Goal: Navigation & Orientation: Find specific page/section

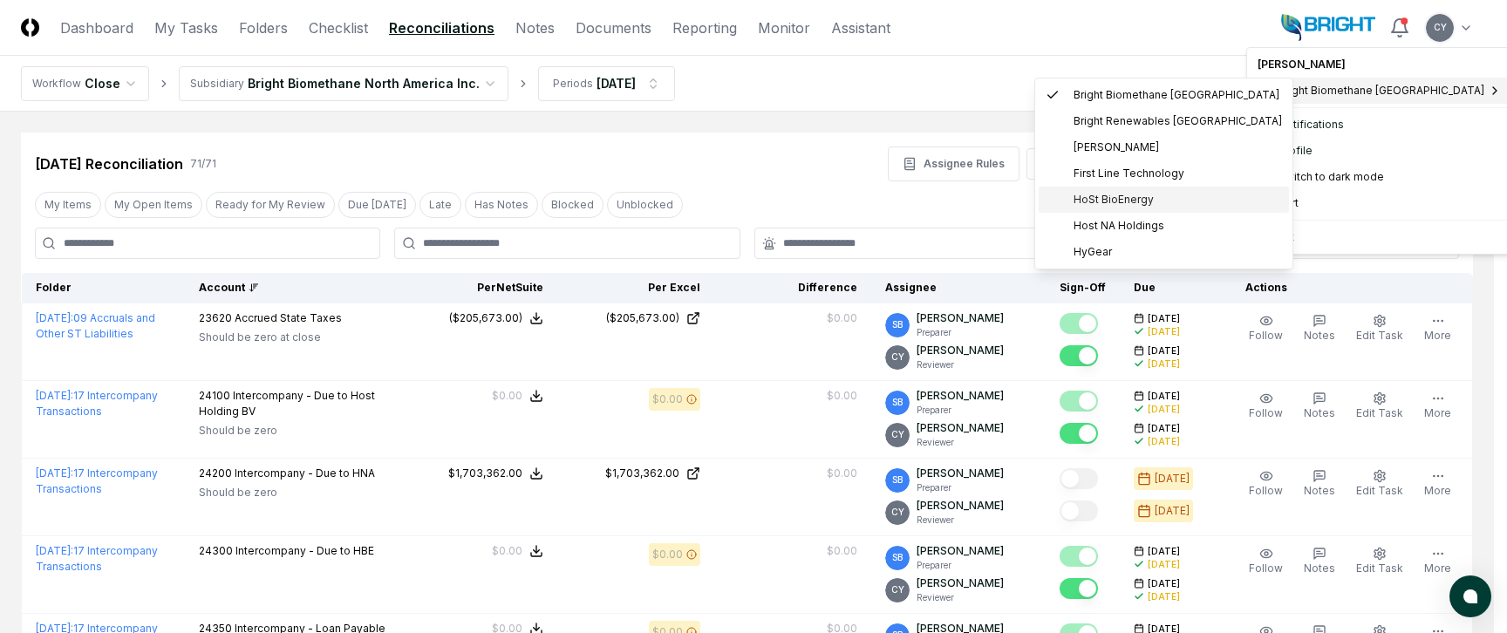
click at [1108, 197] on span "HoSt BioEnergy" at bounding box center [1114, 200] width 80 height 16
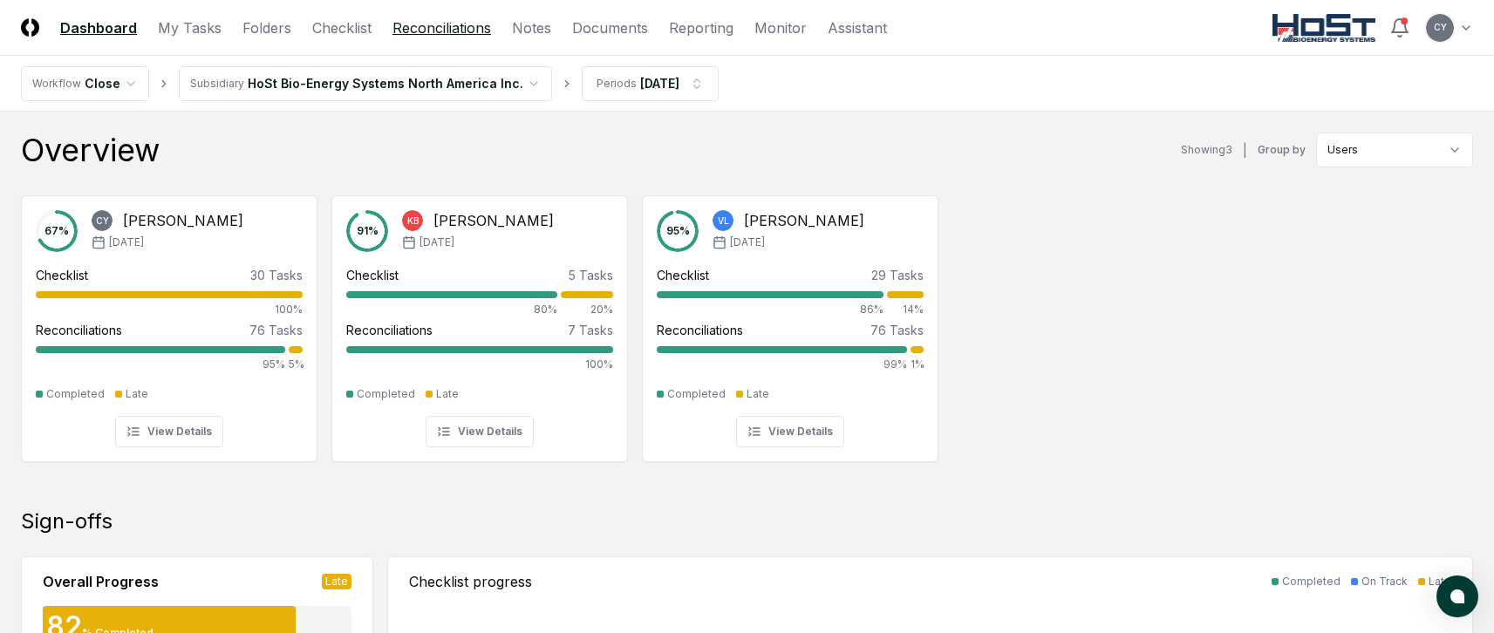
click at [468, 26] on link "Reconciliations" at bounding box center [441, 27] width 99 height 21
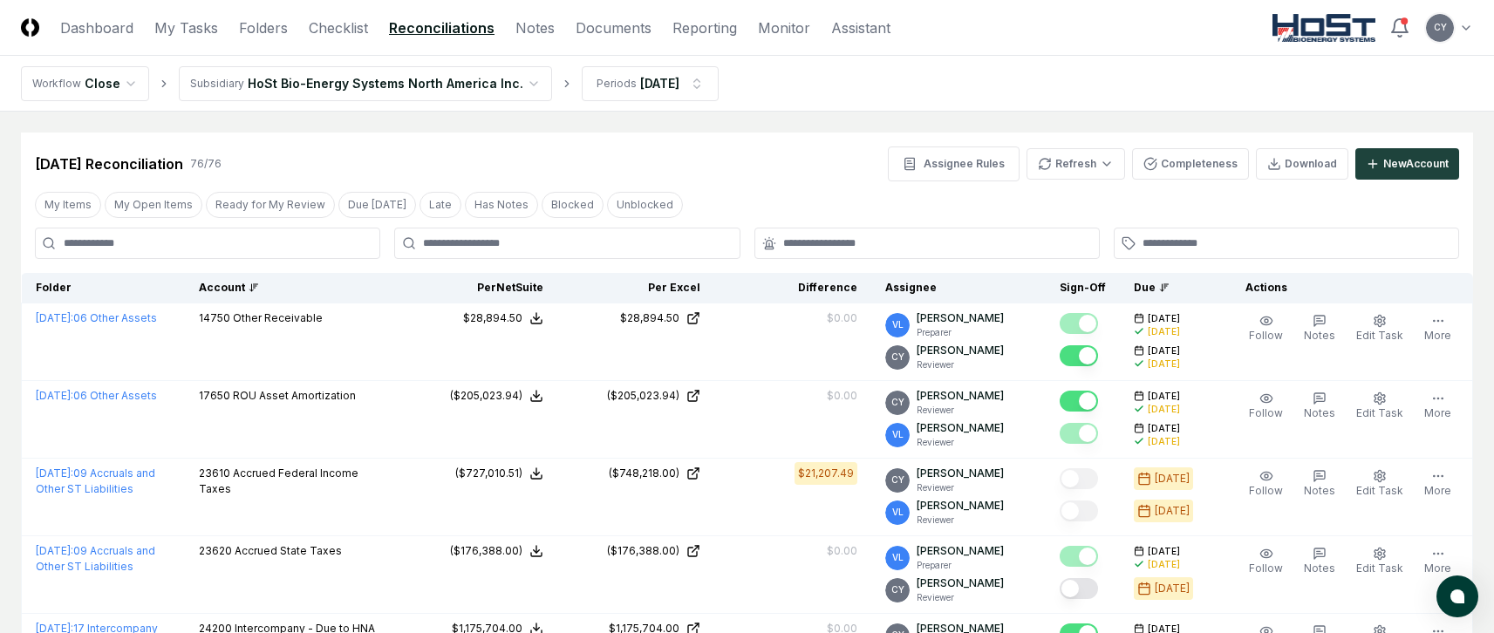
click at [242, 284] on div "Account" at bounding box center [293, 288] width 188 height 16
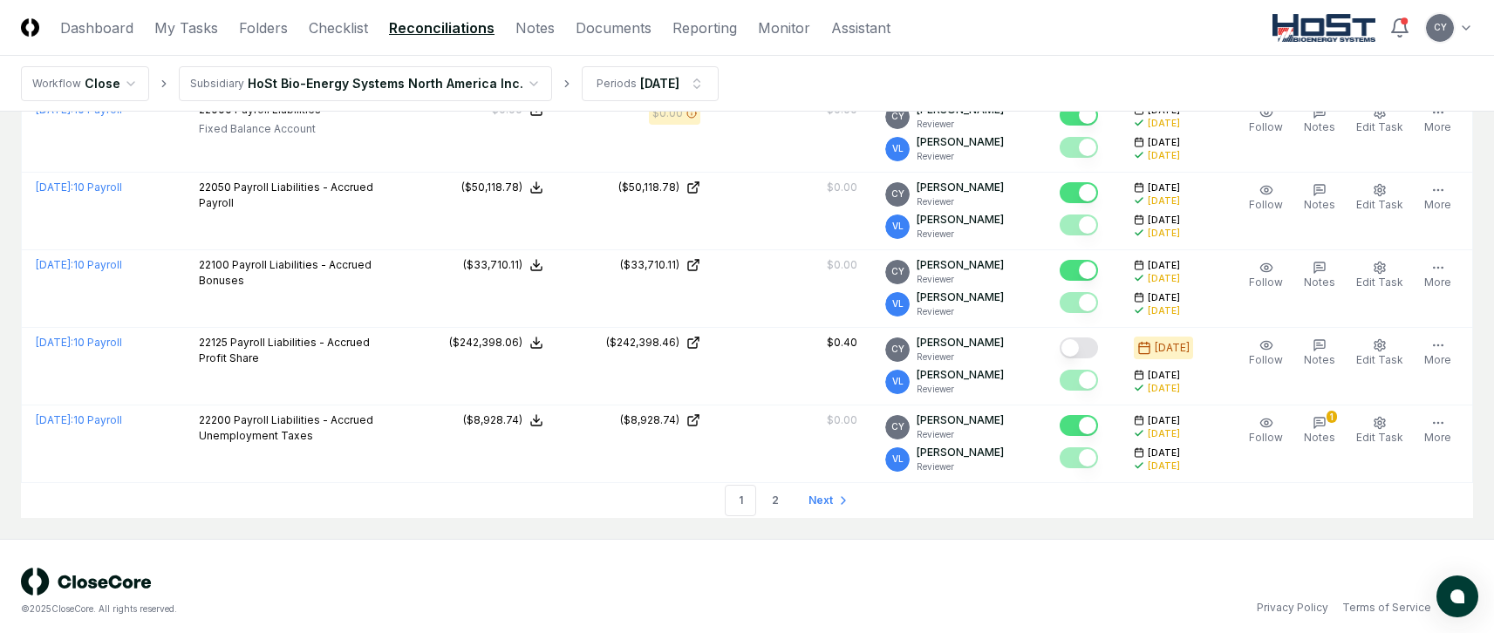
scroll to position [4044, 0]
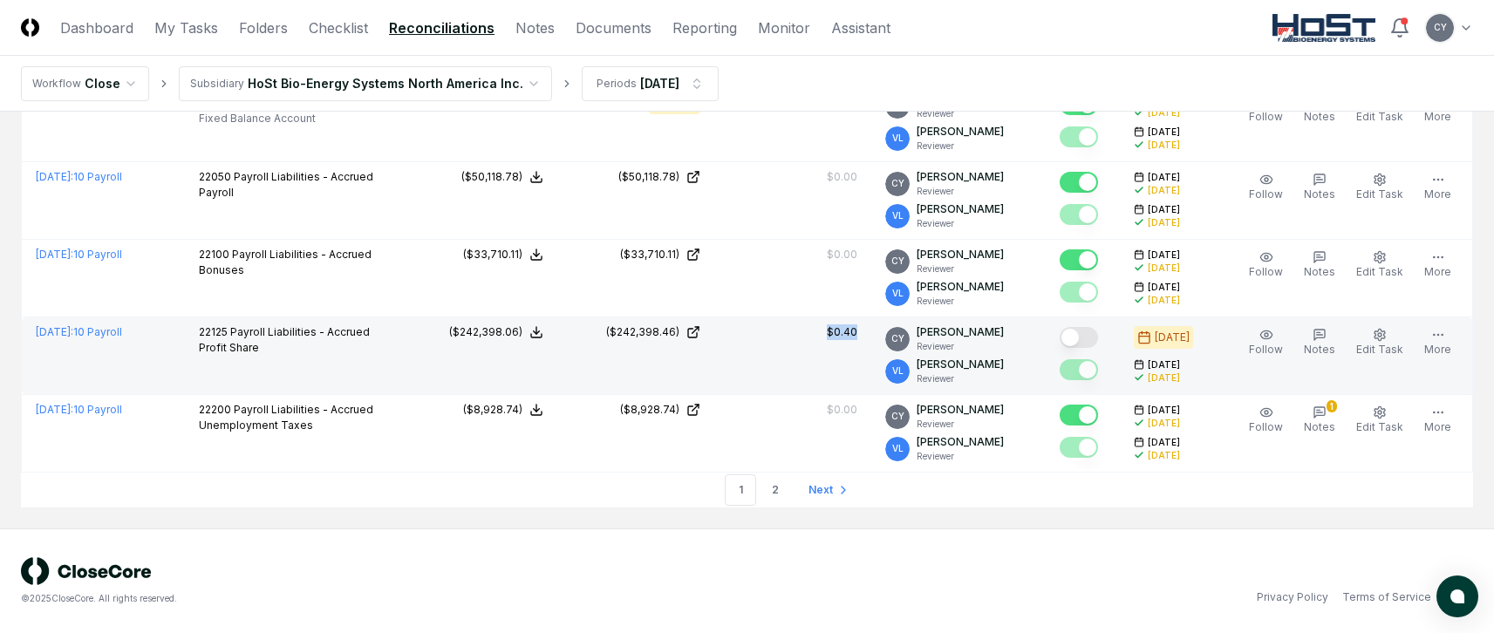
drag, startPoint x: 880, startPoint y: 331, endPoint x: 828, endPoint y: 331, distance: 52.3
click at [828, 331] on td "$0.40" at bounding box center [792, 356] width 157 height 78
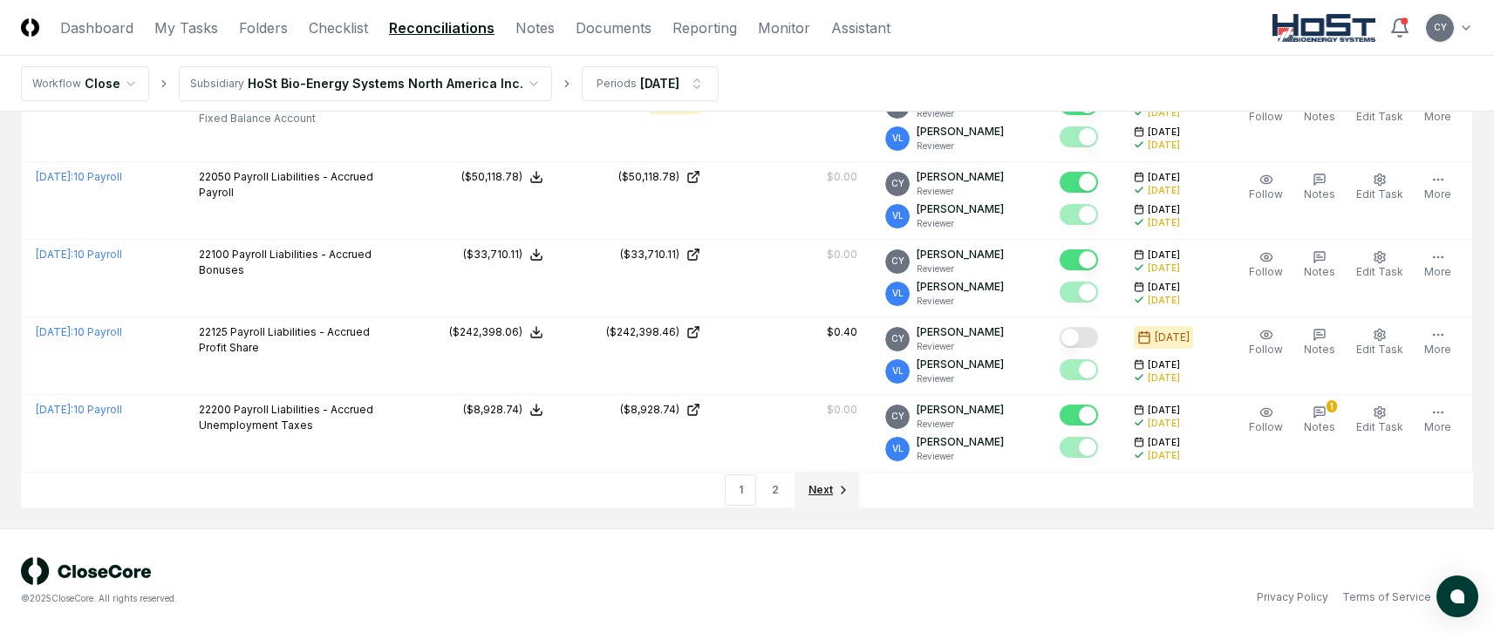
click at [816, 494] on span "Next" at bounding box center [820, 490] width 24 height 16
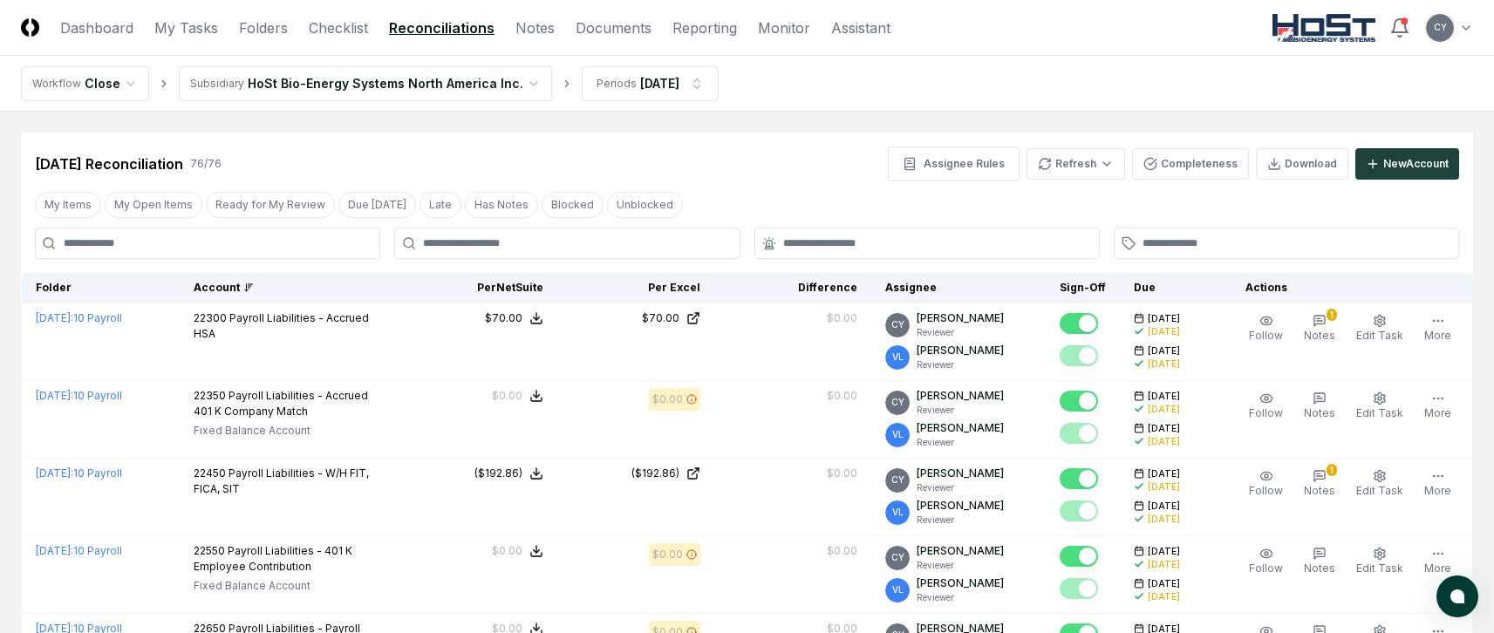
click at [1475, 26] on header "CloseCore Dashboard My Tasks Folders Checklist Reconciliations Notes Documents …" at bounding box center [747, 28] width 1494 height 56
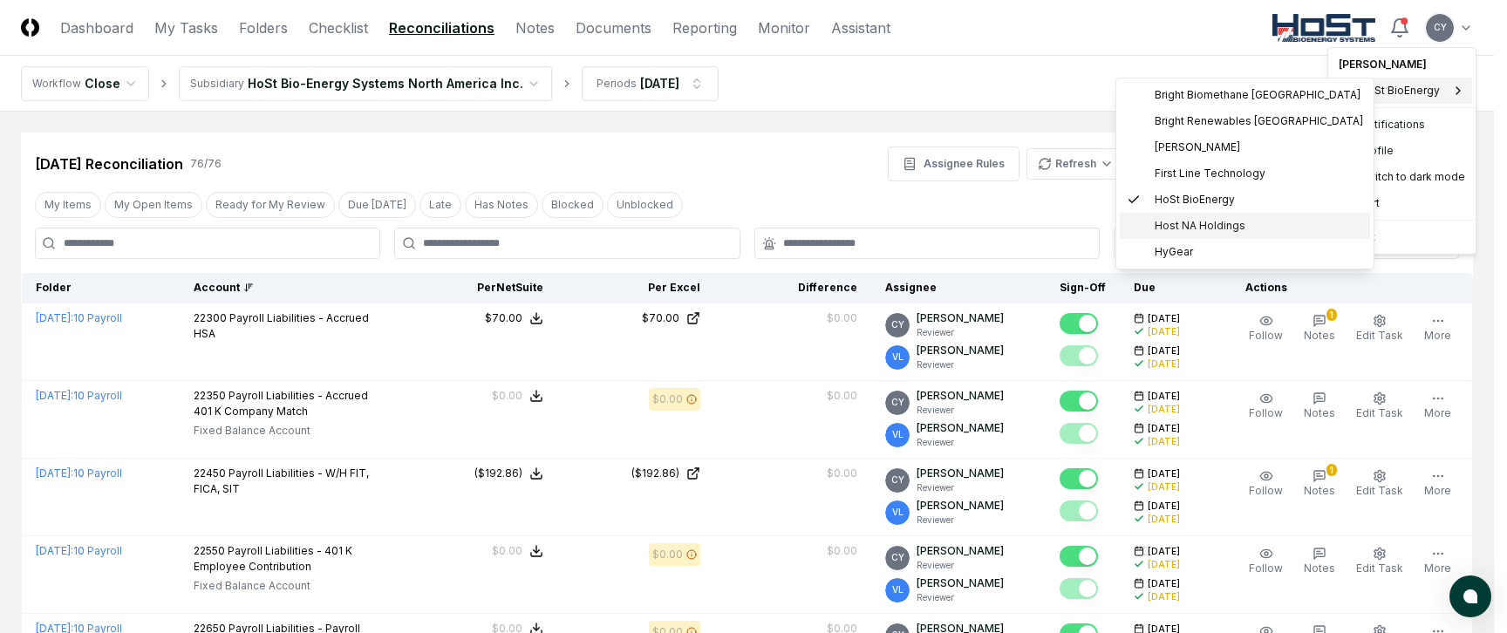
click at [1181, 221] on span "Host NA Holdings" at bounding box center [1200, 226] width 91 height 16
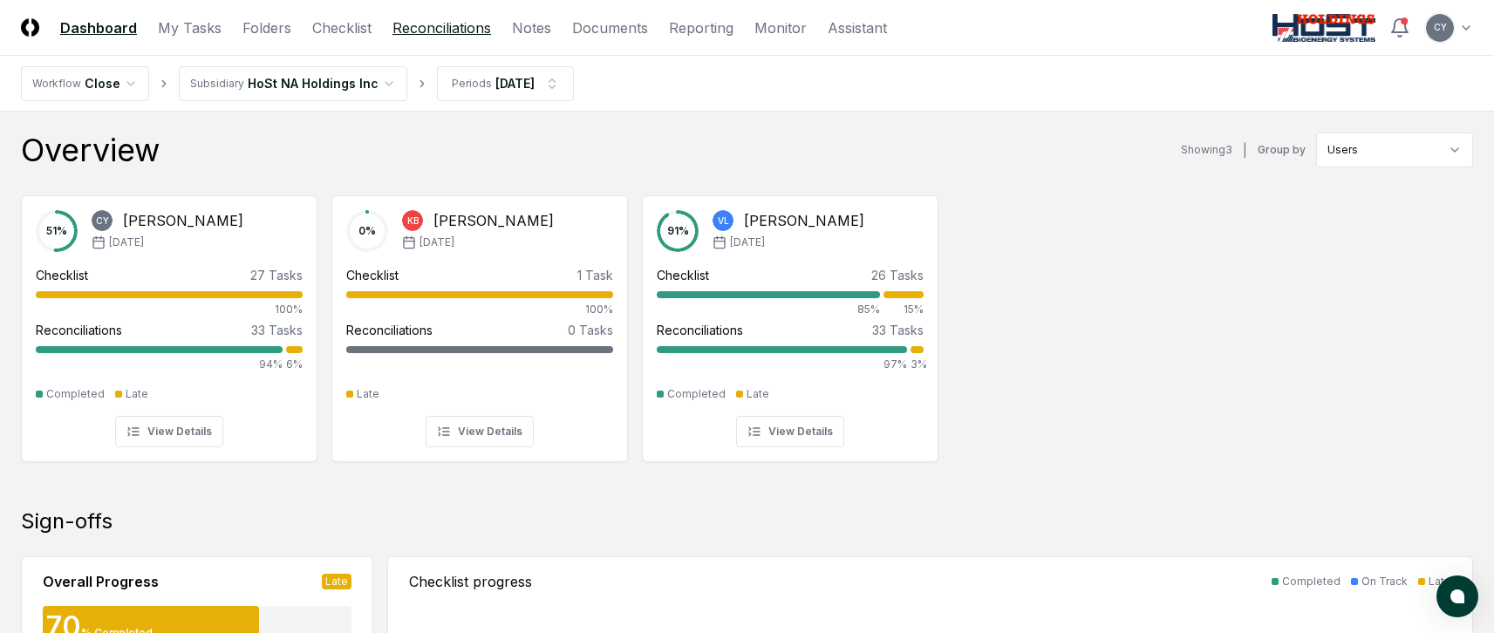
click at [467, 28] on link "Reconciliations" at bounding box center [441, 27] width 99 height 21
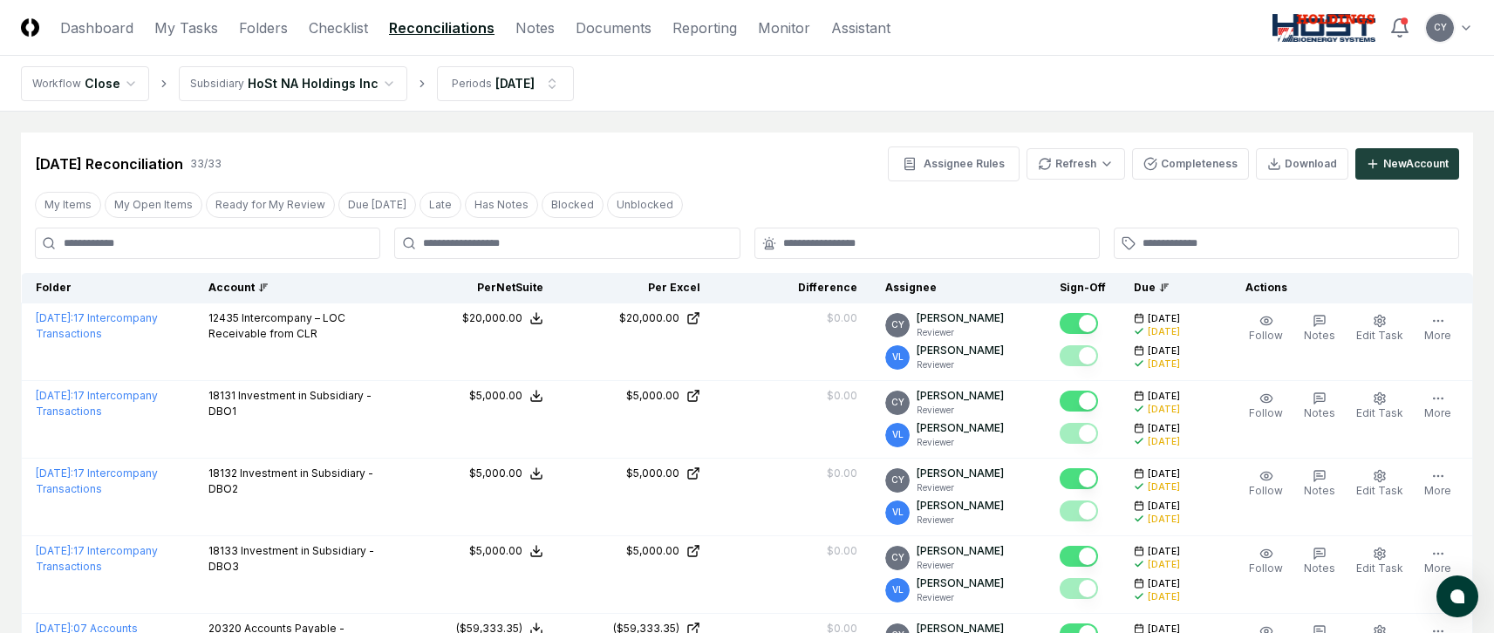
click at [253, 281] on div "Account" at bounding box center [297, 288] width 178 height 16
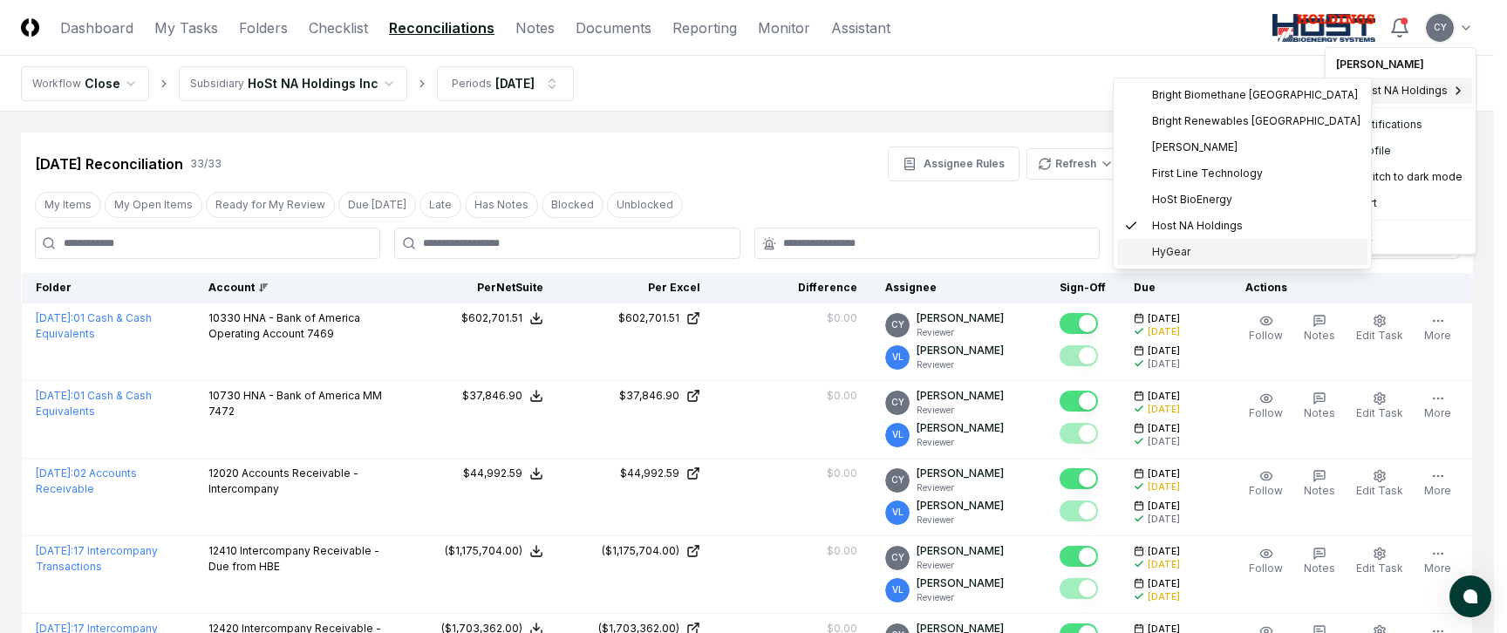
click at [1165, 246] on span "HyGear" at bounding box center [1171, 252] width 38 height 16
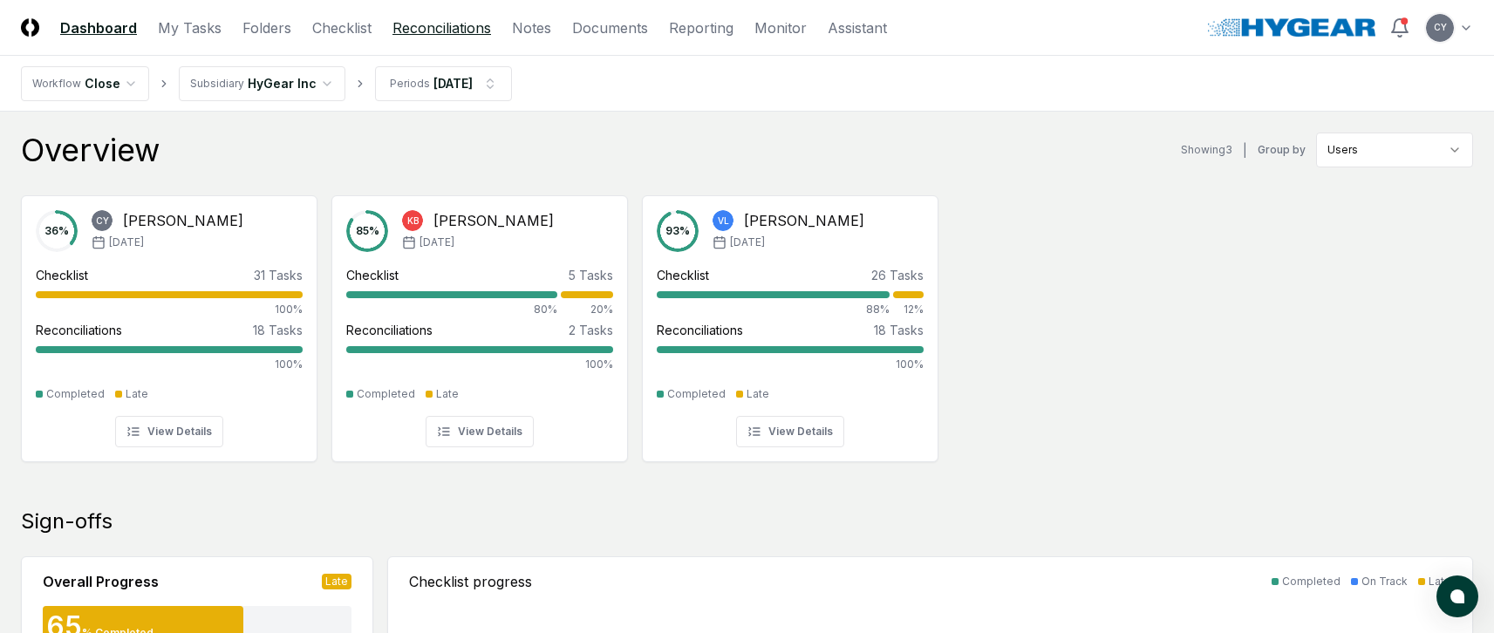
click at [451, 26] on link "Reconciliations" at bounding box center [441, 27] width 99 height 21
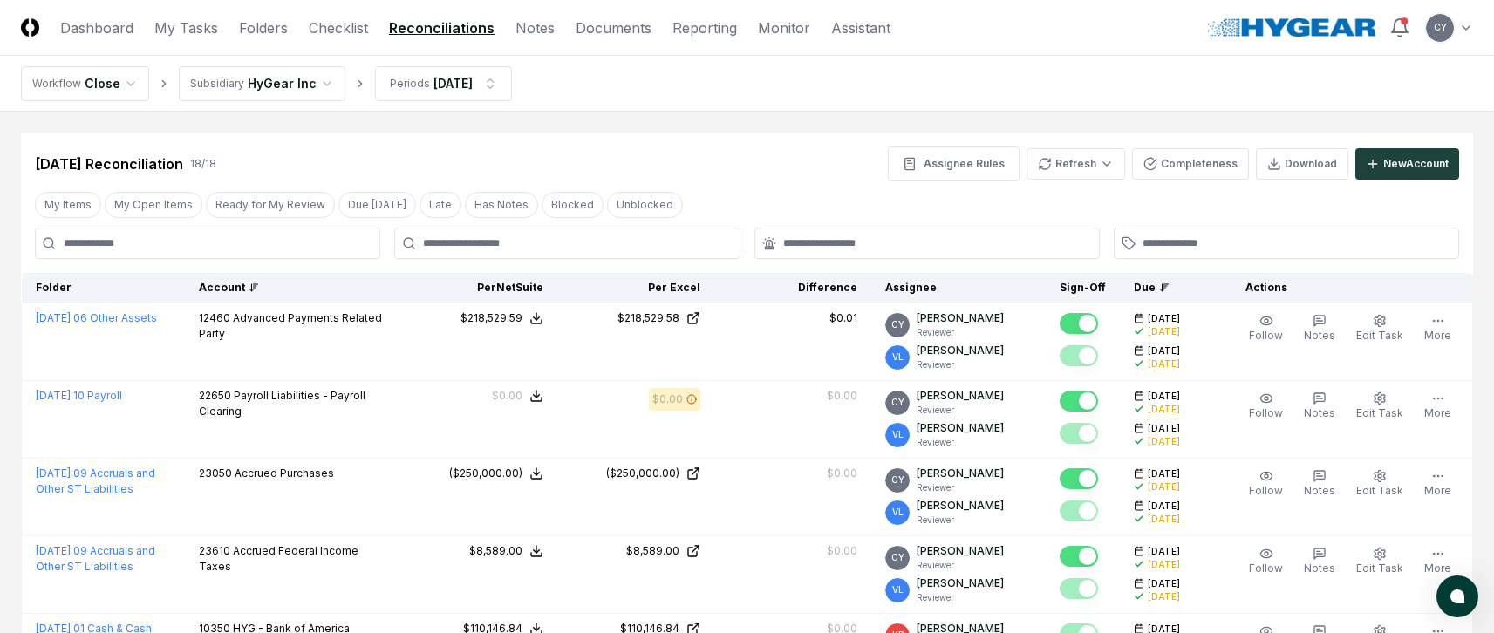
click at [237, 283] on div "Account" at bounding box center [293, 288] width 188 height 16
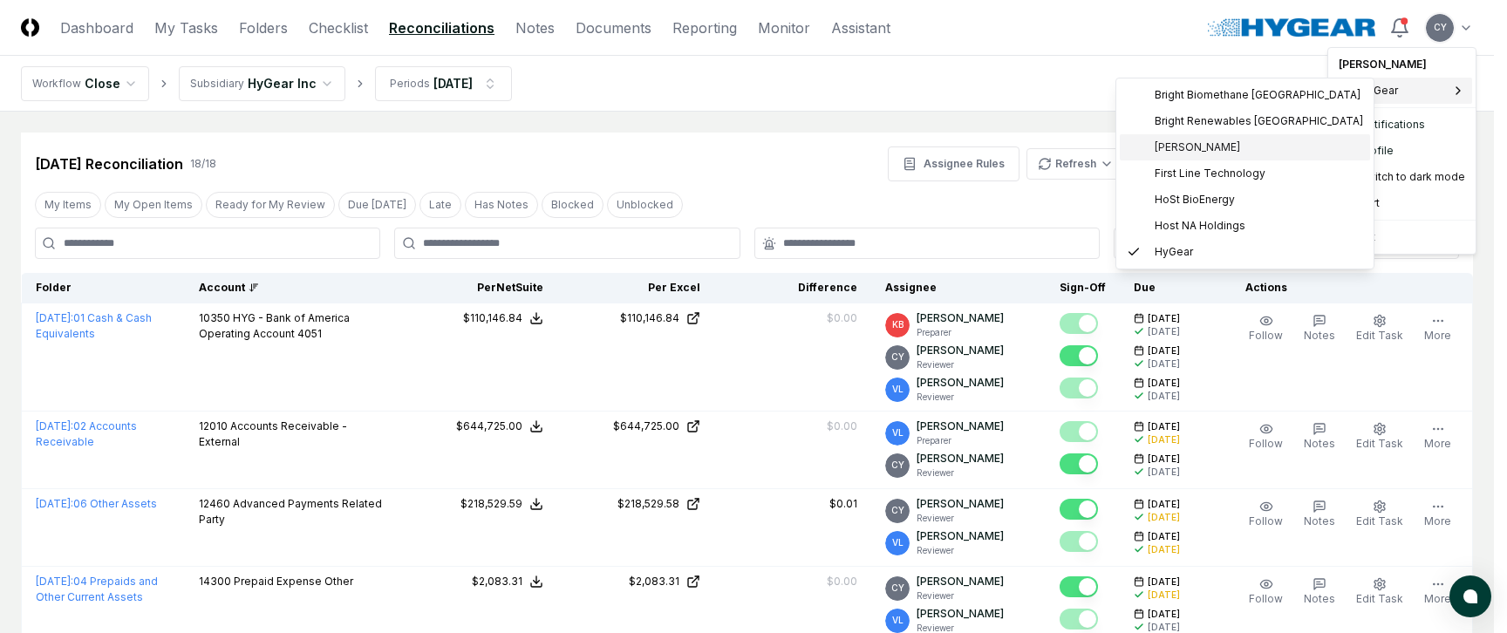
click at [1192, 142] on span "[PERSON_NAME]" at bounding box center [1197, 148] width 85 height 16
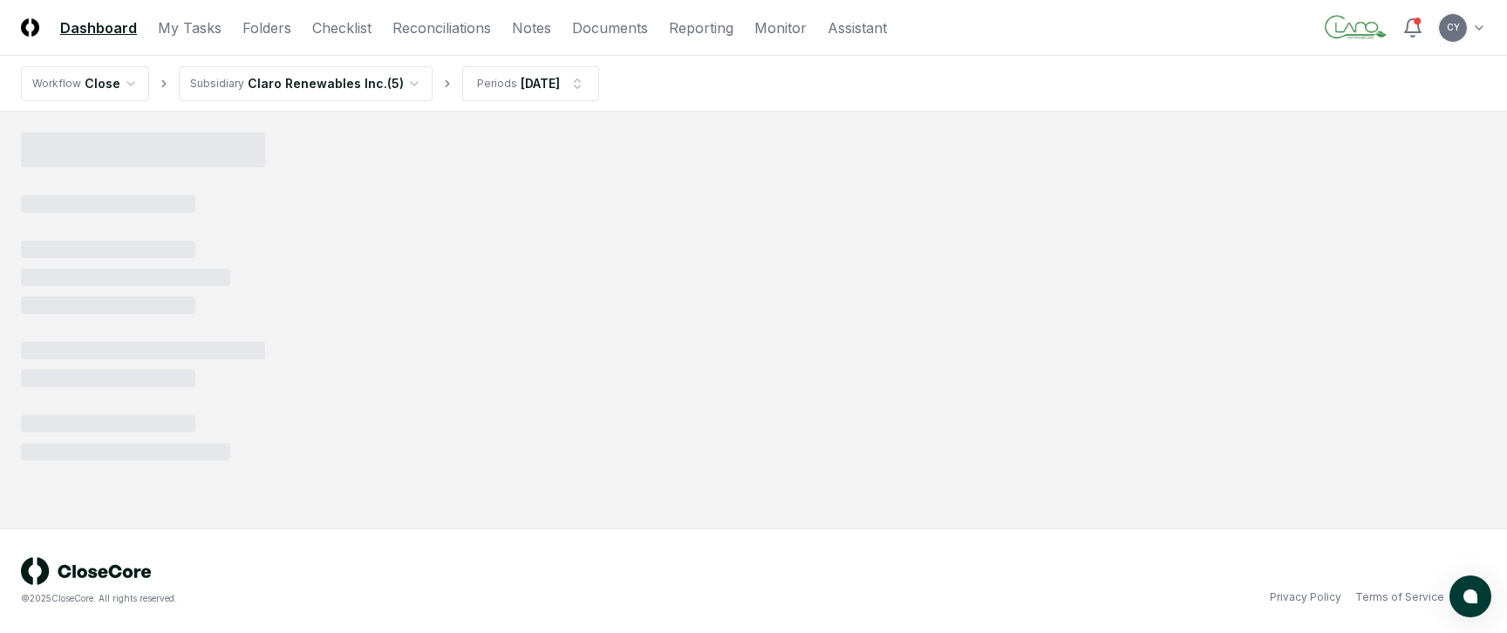
click at [419, 31] on link "Reconciliations" at bounding box center [441, 27] width 99 height 21
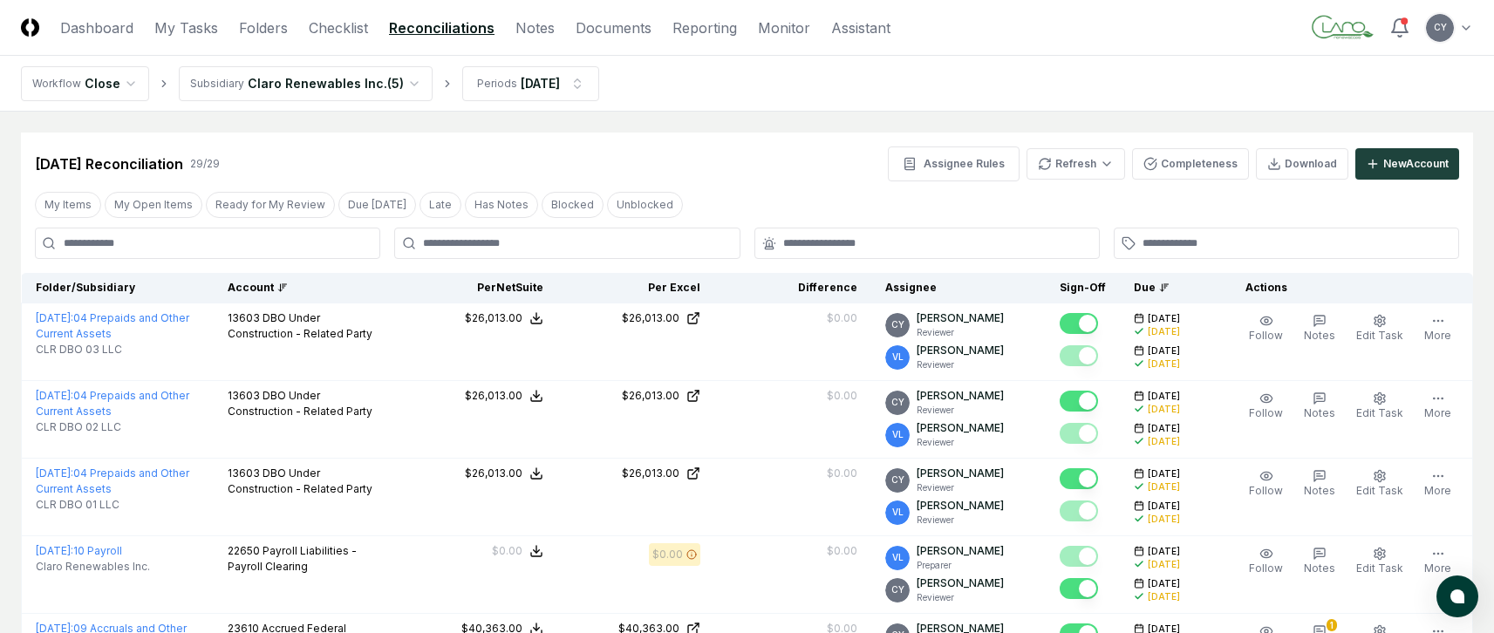
click at [259, 288] on div "Account" at bounding box center [307, 288] width 159 height 16
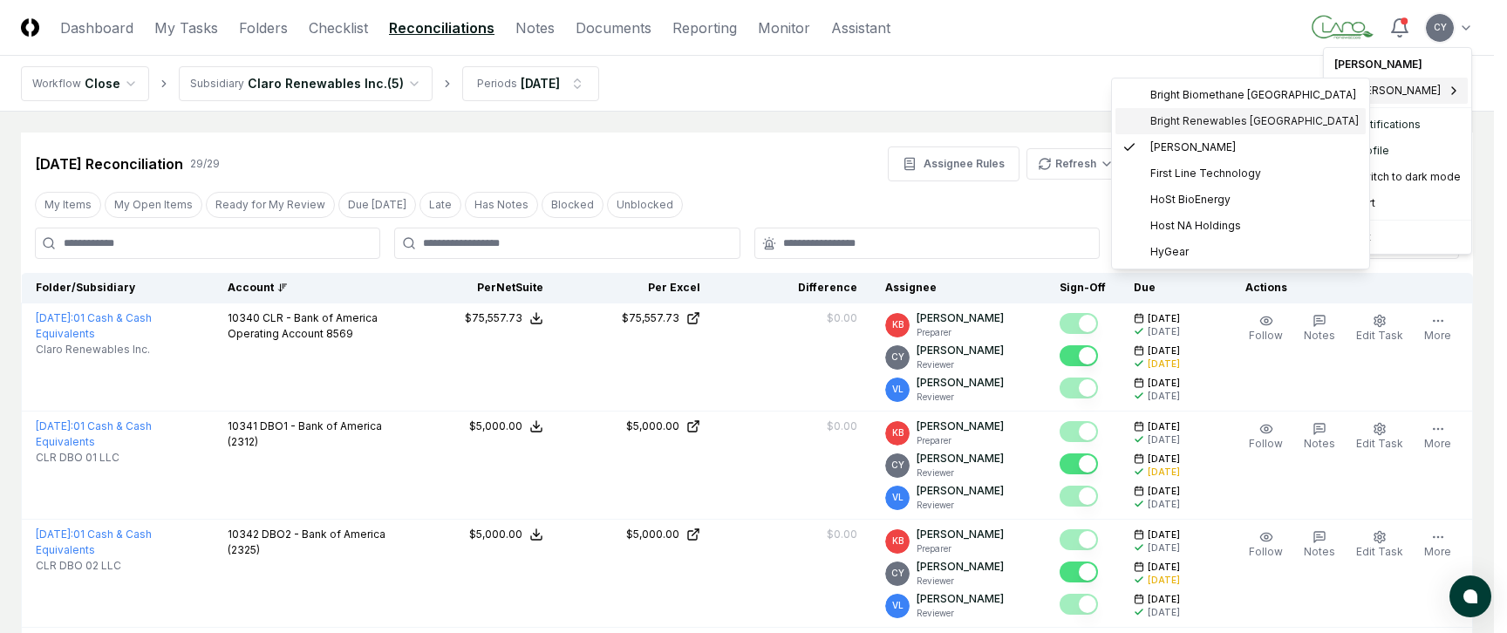
click at [1197, 115] on span "Bright Renewables Canada" at bounding box center [1254, 121] width 208 height 16
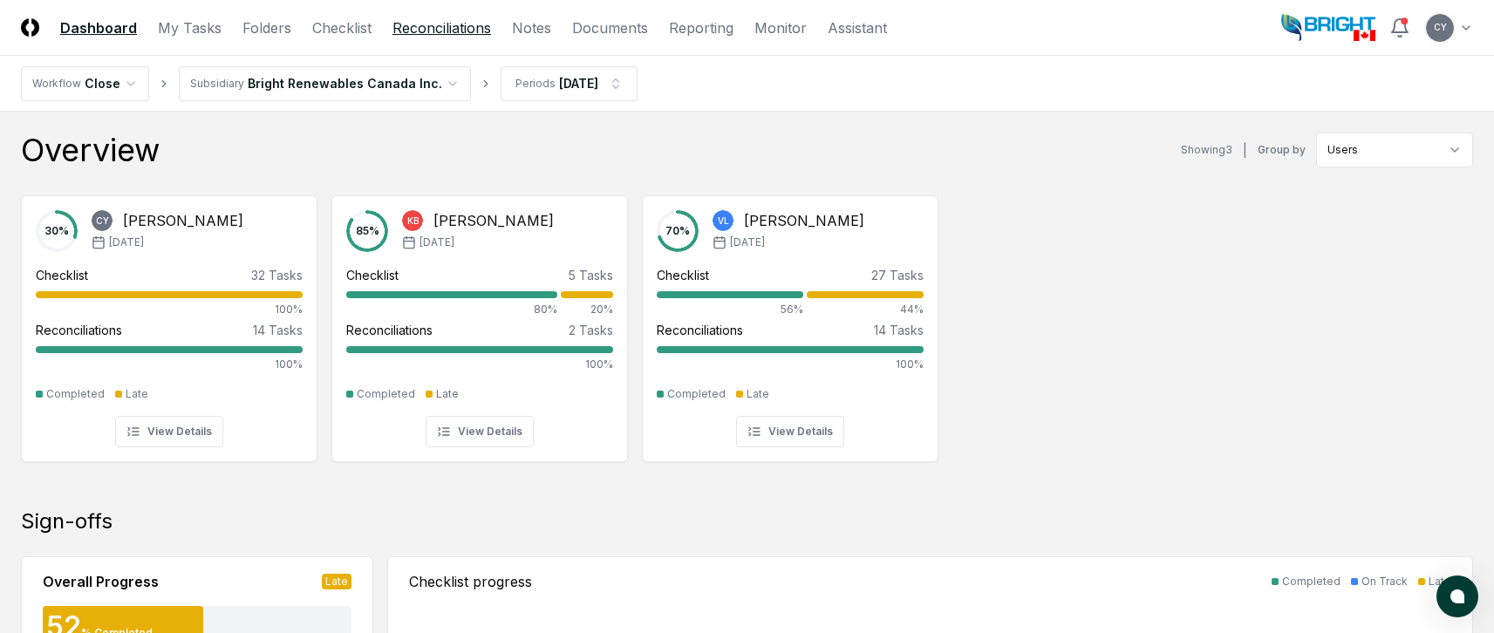
click at [450, 31] on link "Reconciliations" at bounding box center [441, 27] width 99 height 21
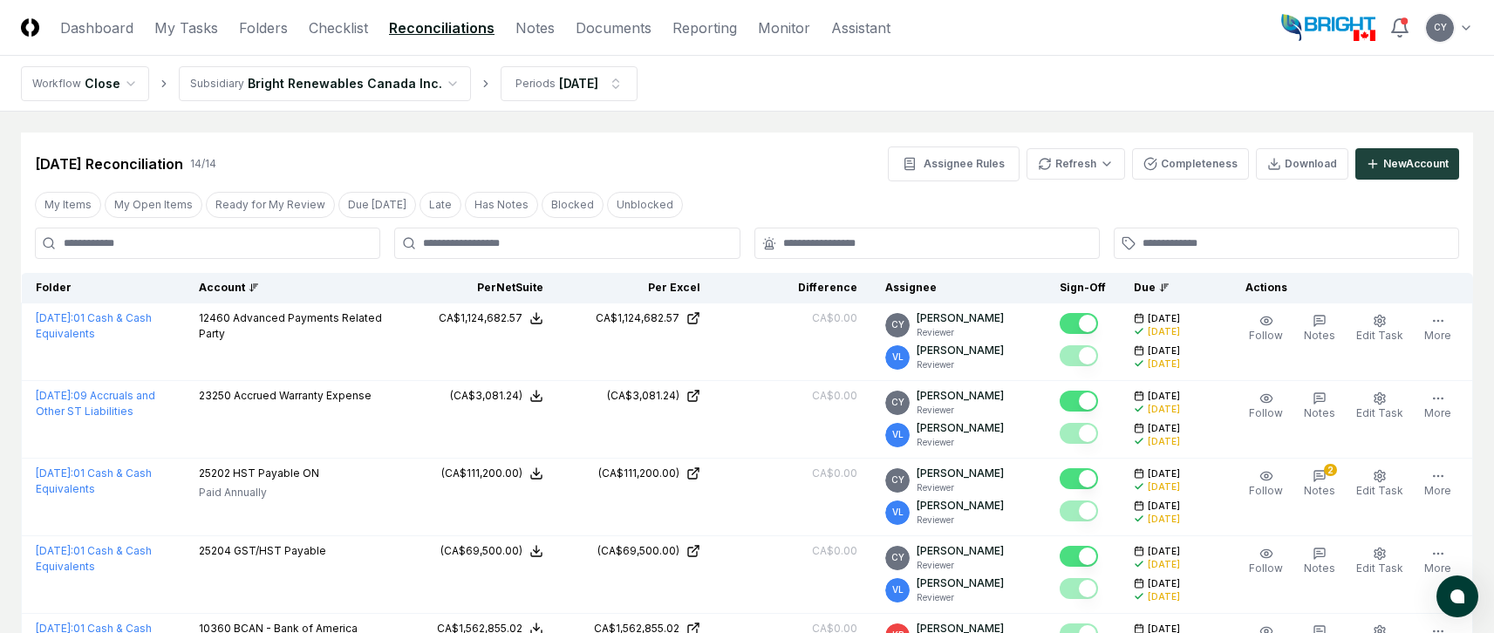
click at [243, 289] on div "Account" at bounding box center [293, 288] width 188 height 16
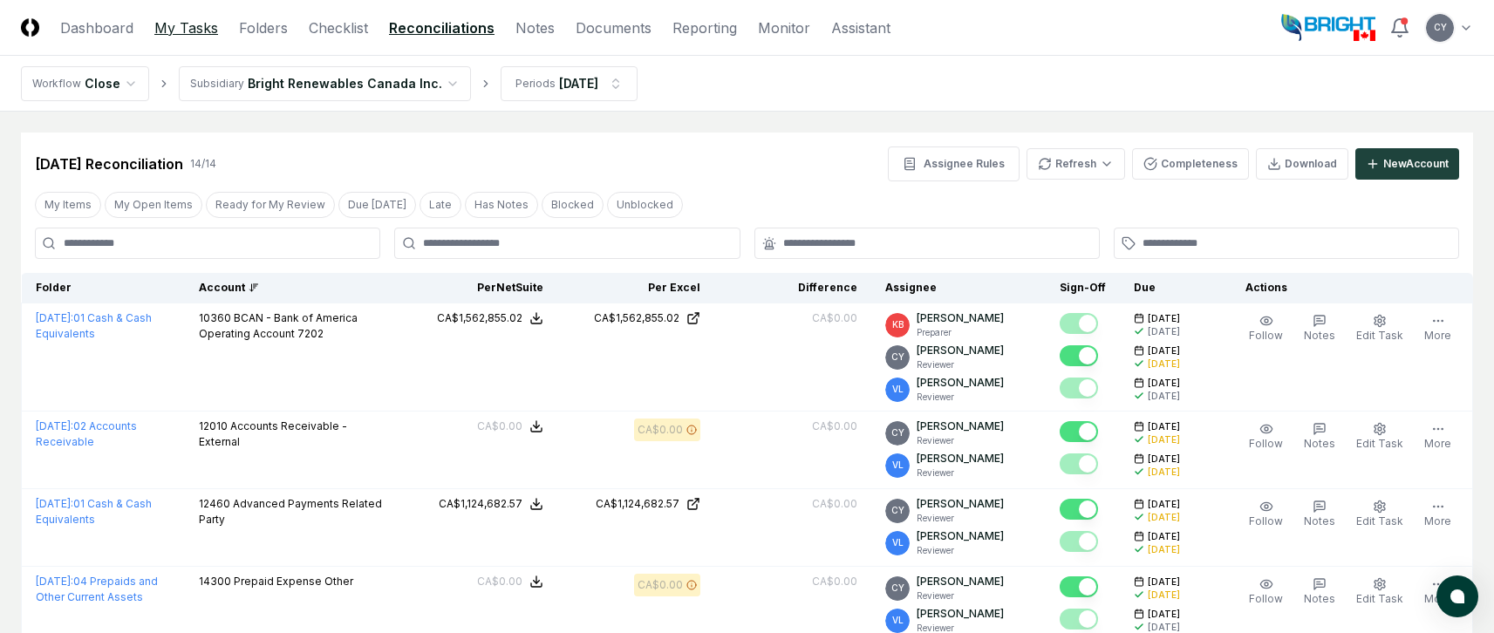
click at [165, 17] on link "My Tasks" at bounding box center [186, 27] width 64 height 21
